Goal: Task Accomplishment & Management: Manage account settings

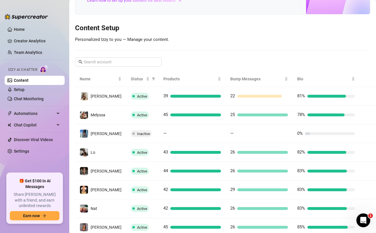
scroll to position [124, 0]
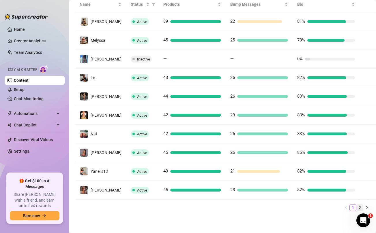
click at [359, 207] on link "2" at bounding box center [359, 208] width 6 height 6
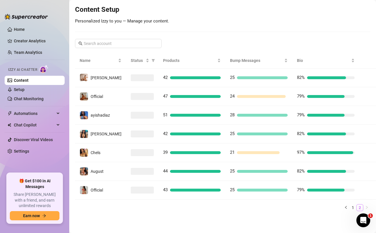
scroll to position [68, 0]
click at [25, 90] on link "Setup" at bounding box center [19, 89] width 11 height 5
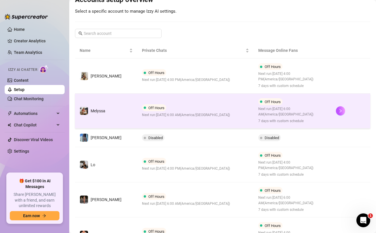
scroll to position [261, 0]
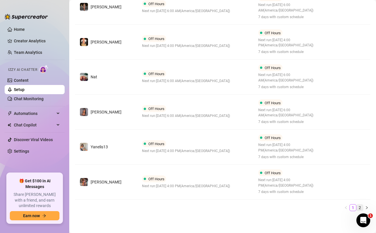
click at [360, 207] on link "2" at bounding box center [359, 208] width 6 height 6
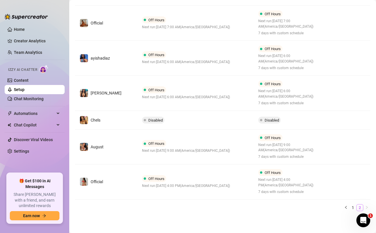
scroll to position [156, 0]
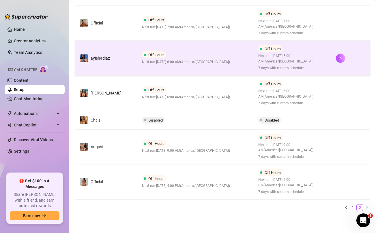
click at [167, 58] on div "Off Hours Next run: [DATE] 6:00 AM ( [GEOGRAPHIC_DATA]/[GEOGRAPHIC_DATA] )" at bounding box center [186, 58] width 88 height 14
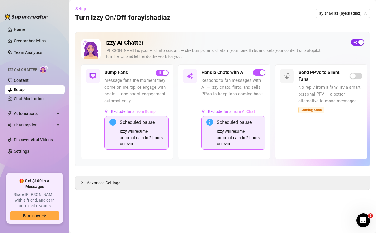
click at [356, 41] on span "button" at bounding box center [357, 42] width 13 height 6
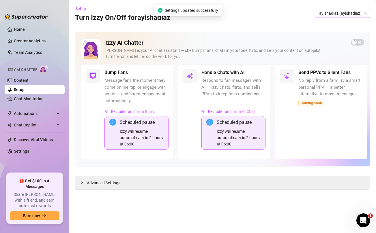
click at [348, 13] on span "ayishadiaz (ayishadiaz)" at bounding box center [343, 13] width 48 height 9
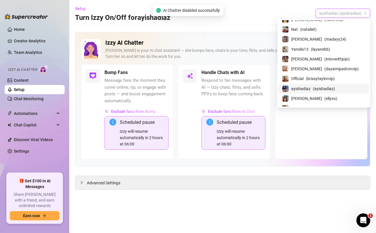
scroll to position [56, 0]
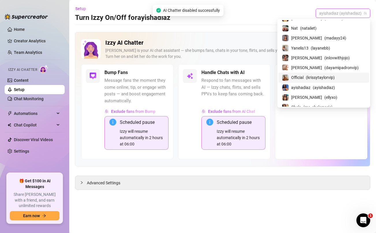
click at [303, 75] on span "Official" at bounding box center [297, 77] width 12 height 6
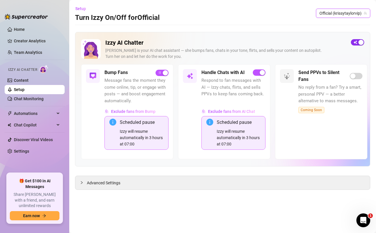
click at [356, 43] on span "button" at bounding box center [357, 42] width 13 height 6
